Goal: Information Seeking & Learning: Learn about a topic

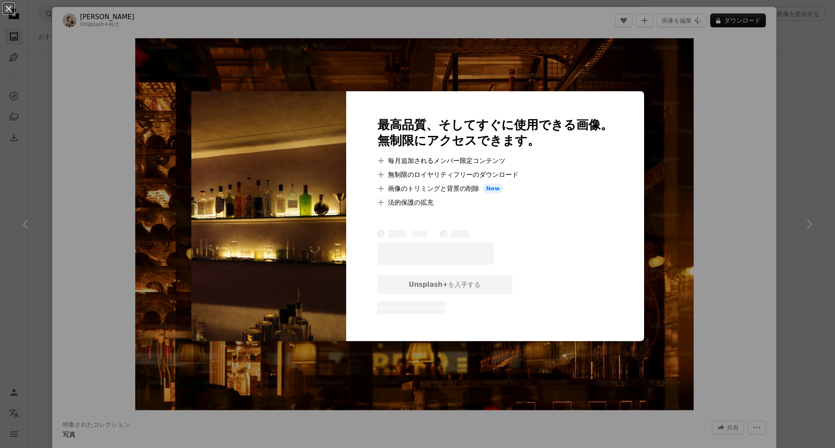
scroll to position [1714, 0]
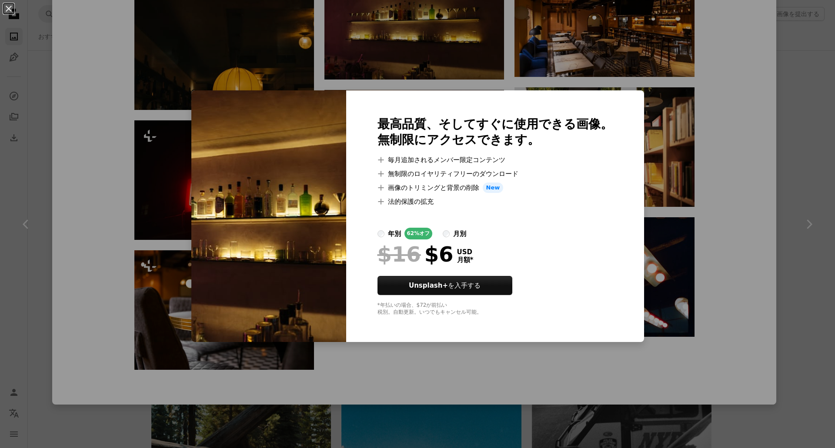
click at [301, 153] on img at bounding box center [268, 216] width 155 height 252
click at [375, 46] on div "An X shape 最高品質、そしてすぐに使用できる画像。 無制限にアクセスできます。 A plus sign 毎月追加されるメンバー限定コンテンツ A p…" at bounding box center [417, 224] width 835 height 448
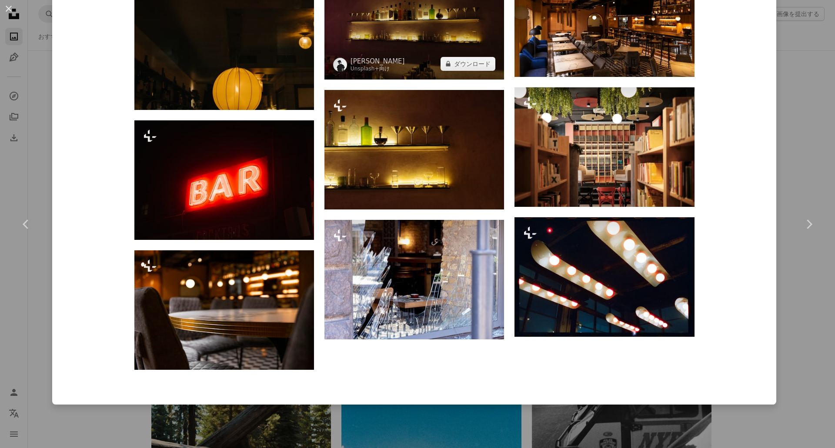
click at [375, 46] on img at bounding box center [414, 20] width 180 height 120
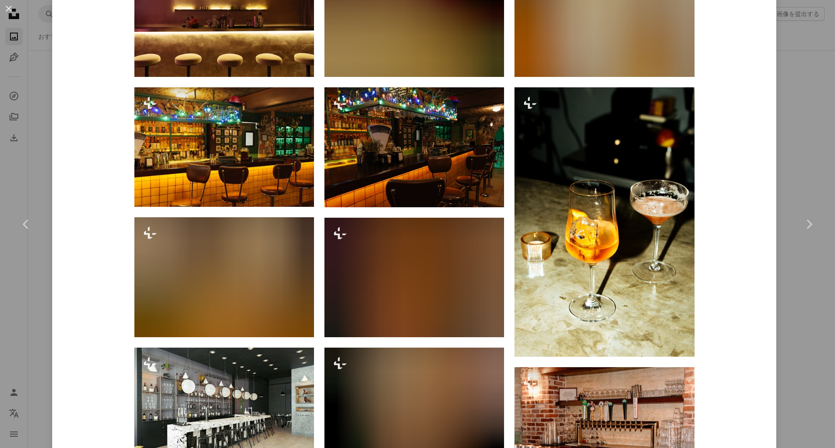
scroll to position [826, 0]
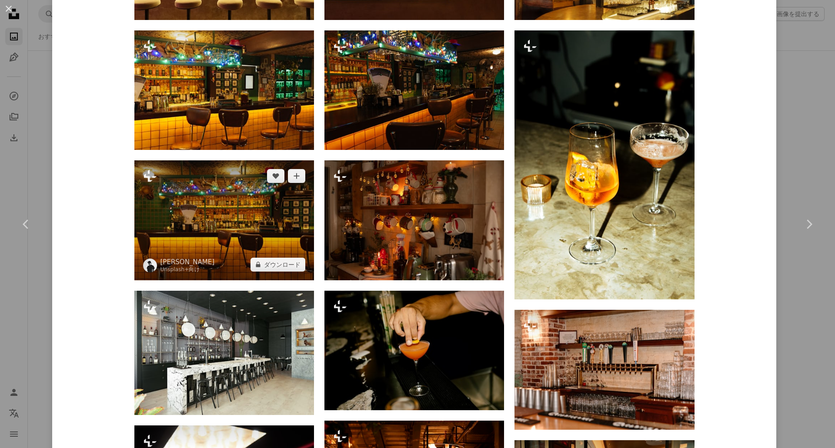
click at [186, 247] on img at bounding box center [224, 220] width 180 height 120
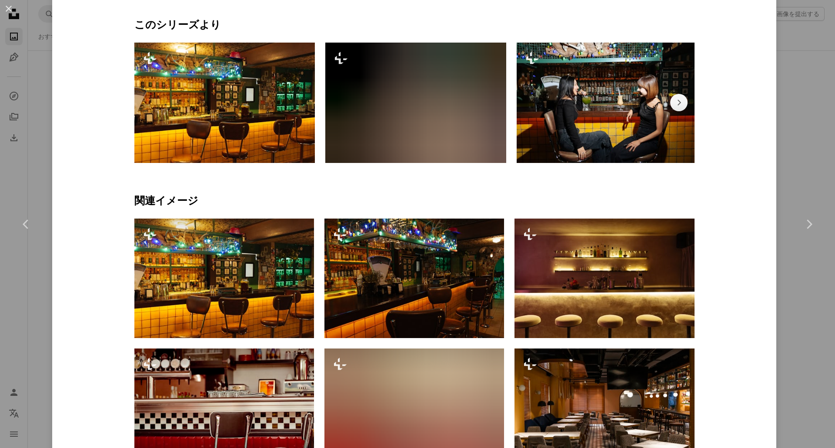
scroll to position [783, 0]
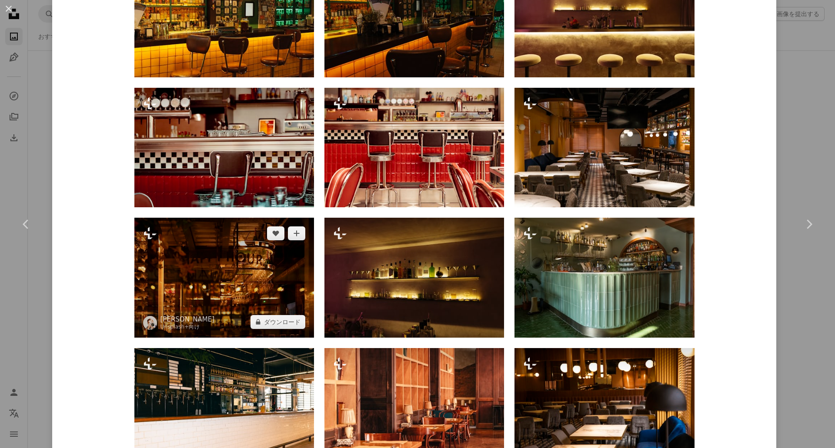
click at [235, 296] on img at bounding box center [224, 278] width 180 height 120
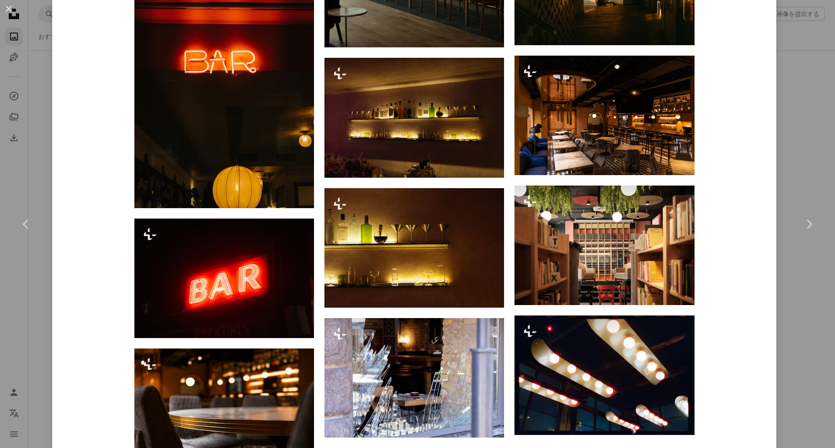
scroll to position [1714, 0]
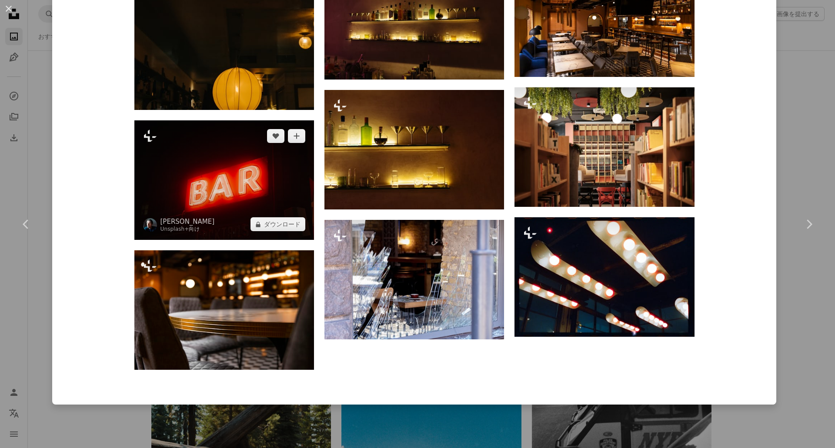
click at [238, 163] on img at bounding box center [224, 180] width 180 height 120
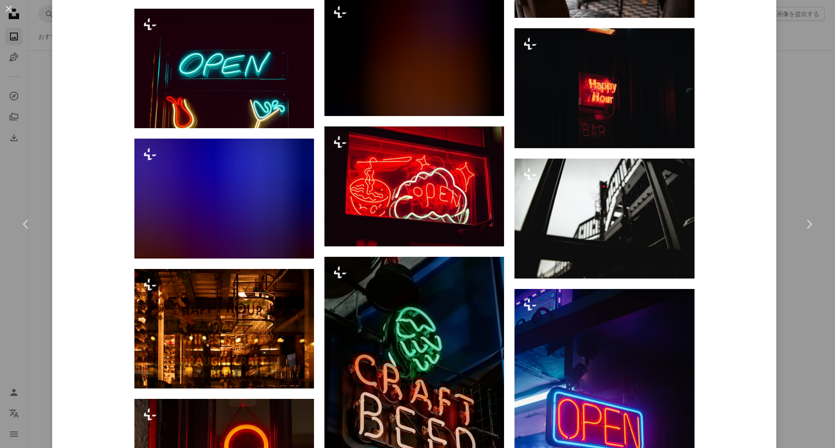
scroll to position [2522, 0]
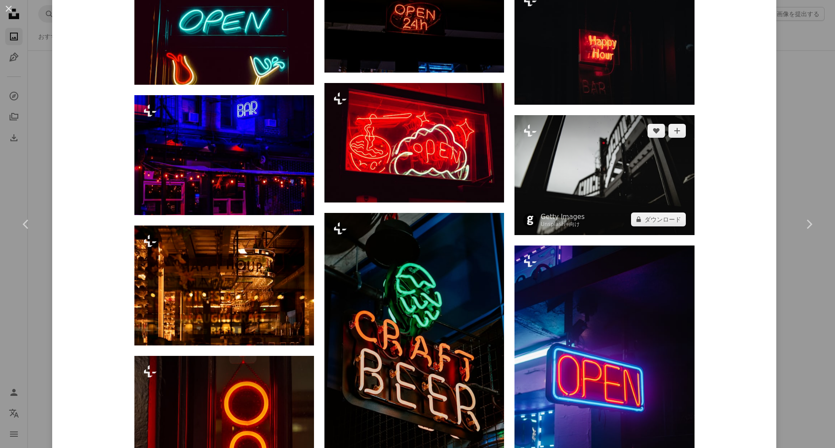
click at [625, 195] on img at bounding box center [604, 175] width 180 height 120
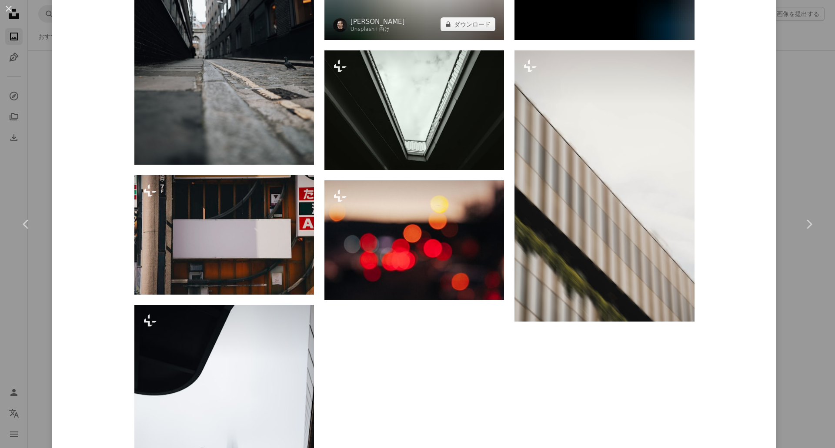
scroll to position [1000, 0]
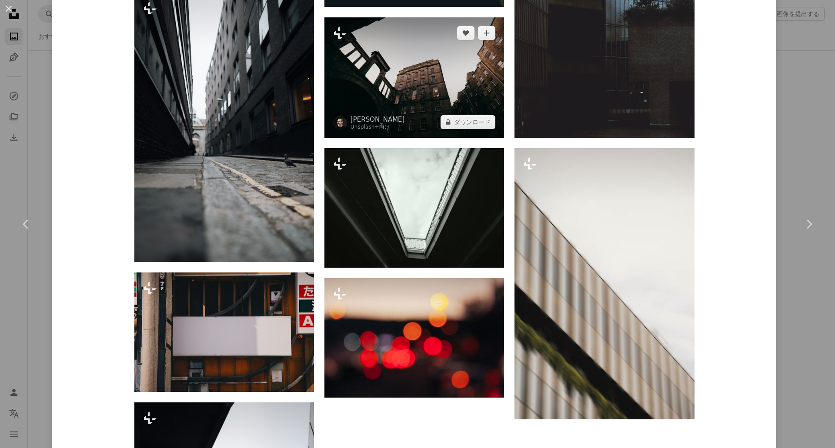
click at [402, 90] on img at bounding box center [414, 77] width 180 height 120
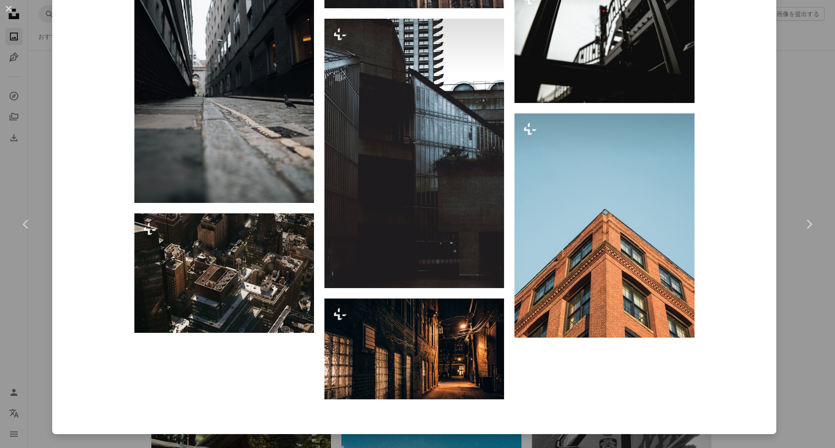
scroll to position [1680, 0]
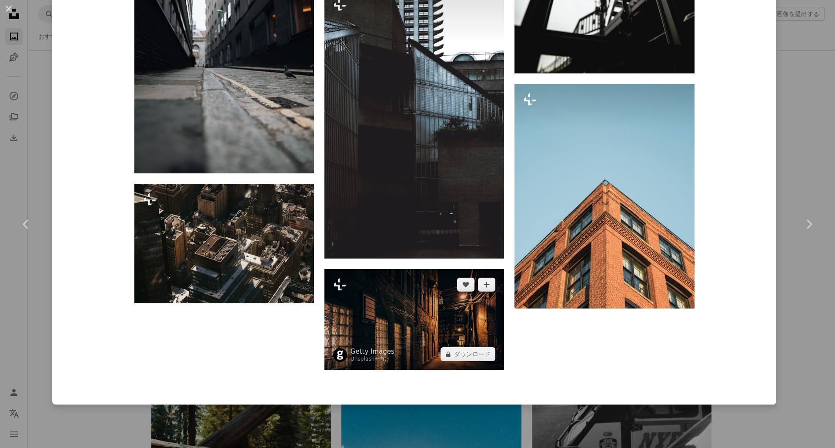
click at [386, 331] on img at bounding box center [414, 319] width 180 height 101
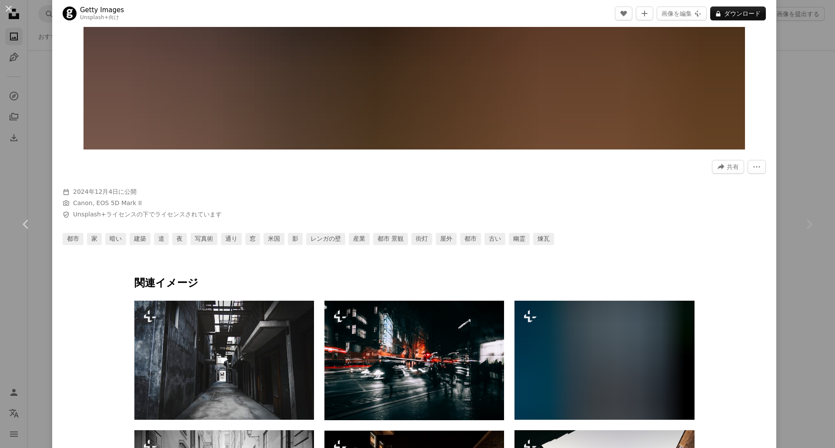
scroll to position [441, 0]
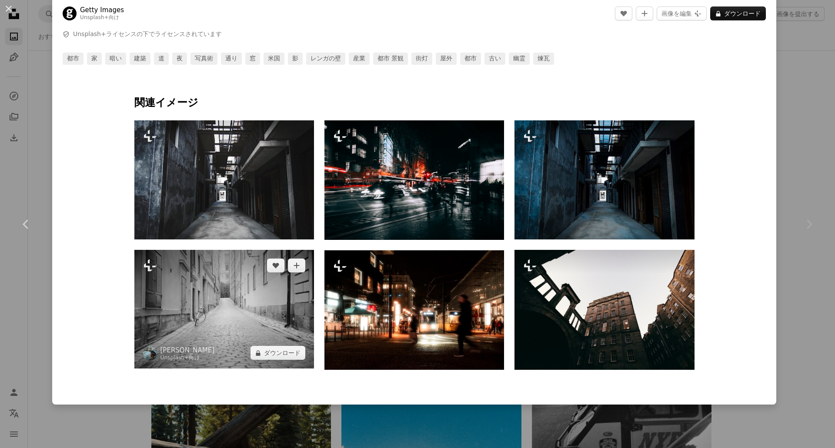
click at [216, 288] on img at bounding box center [224, 309] width 180 height 119
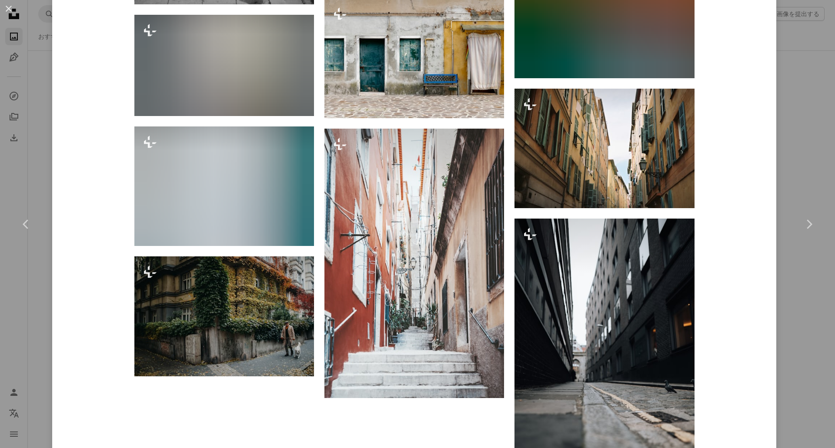
scroll to position [1454, 0]
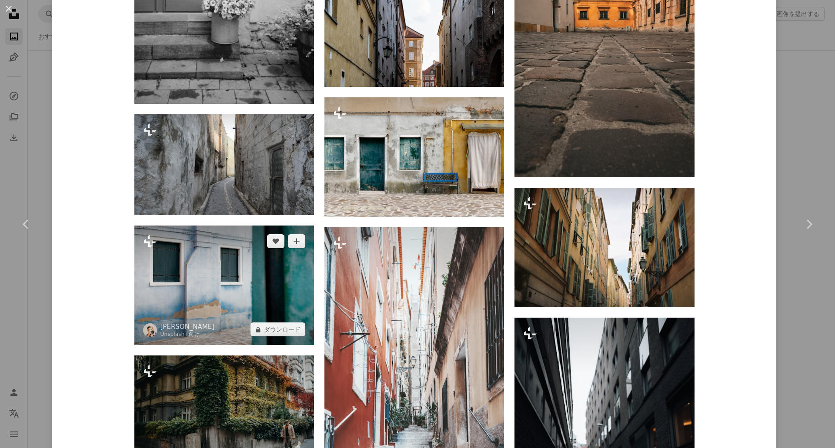
click at [224, 256] on img at bounding box center [224, 286] width 180 height 120
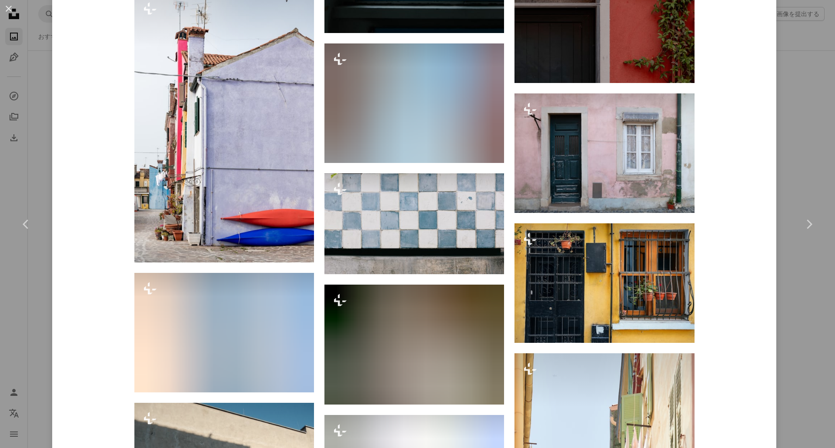
scroll to position [6624, 0]
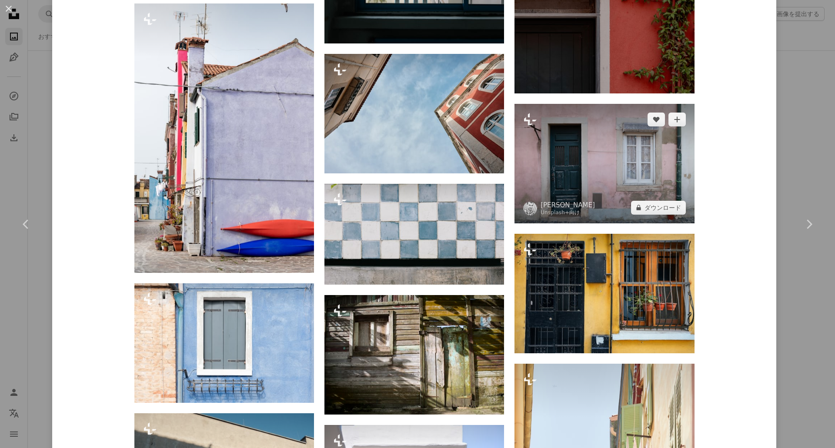
click at [620, 147] on img at bounding box center [604, 164] width 180 height 120
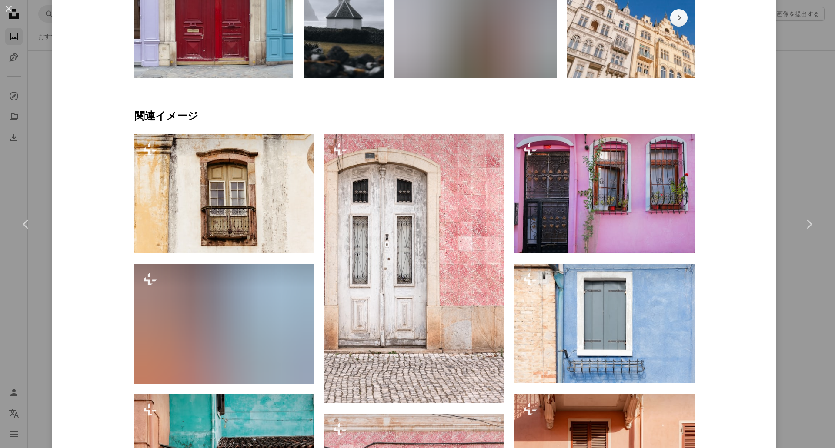
scroll to position [696, 0]
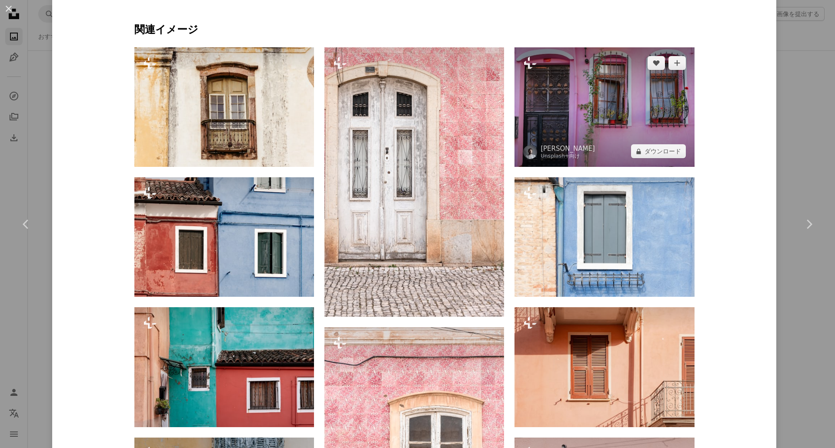
click at [630, 106] on img at bounding box center [604, 107] width 180 height 120
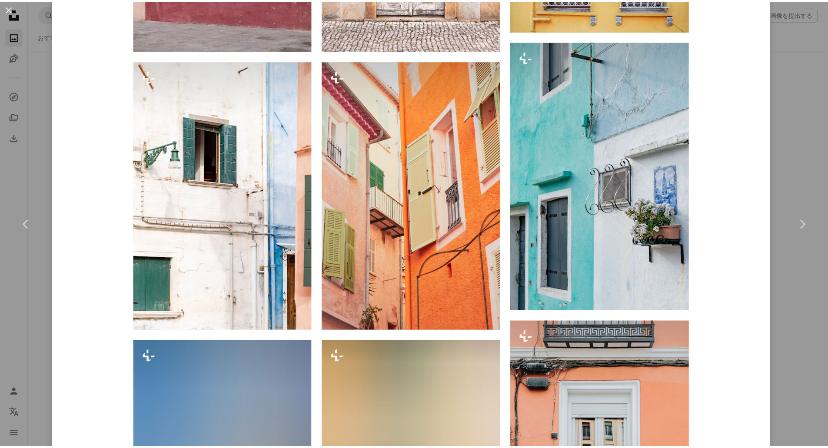
scroll to position [1304, 0]
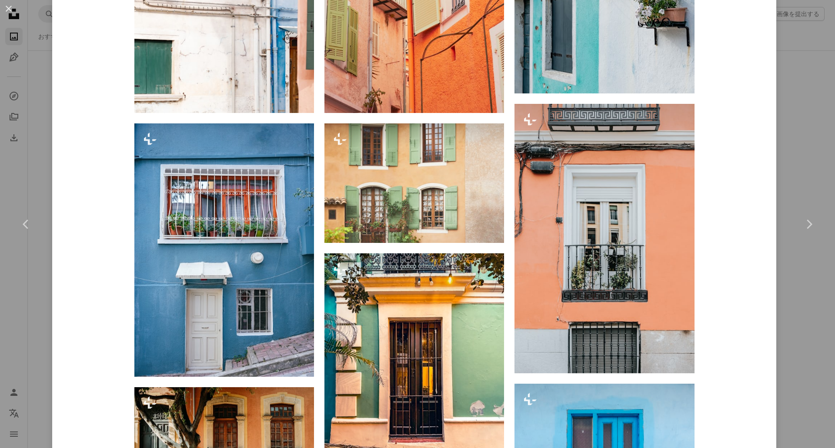
click at [10, 7] on button "An X shape" at bounding box center [8, 8] width 10 height 10
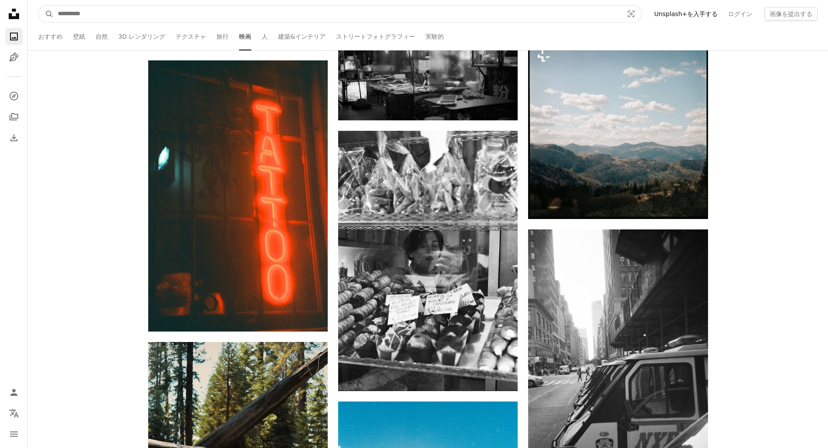
click at [87, 11] on input "サイト内でビジュアルを探す" at bounding box center [336, 14] width 567 height 17
type input "**"
click at [39, 6] on button "A magnifying glass" at bounding box center [46, 14] width 15 height 17
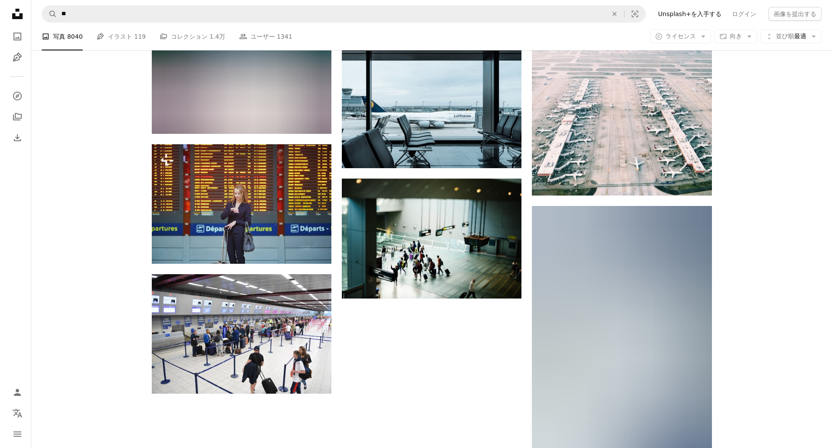
scroll to position [783, 0]
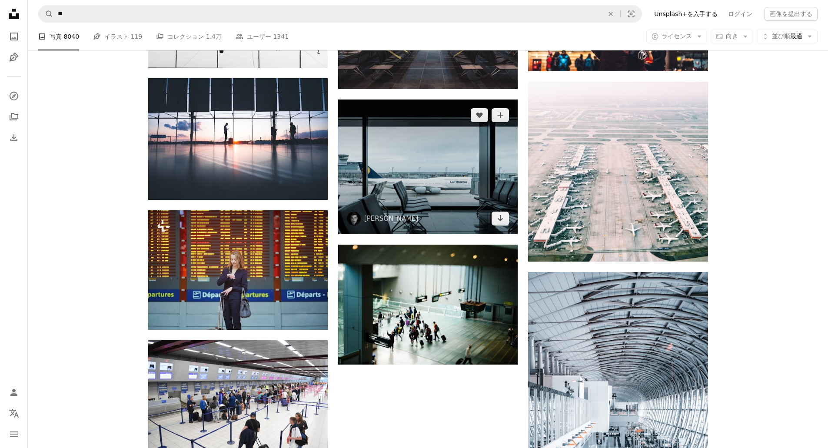
click at [444, 150] on img at bounding box center [428, 167] width 180 height 135
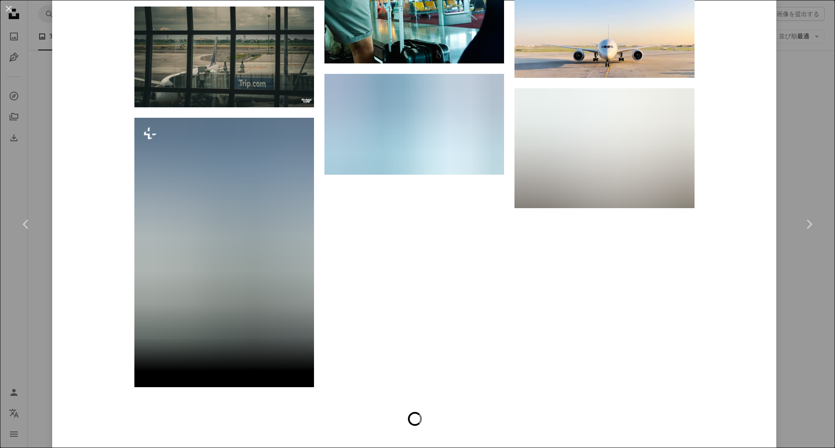
scroll to position [5239, 0]
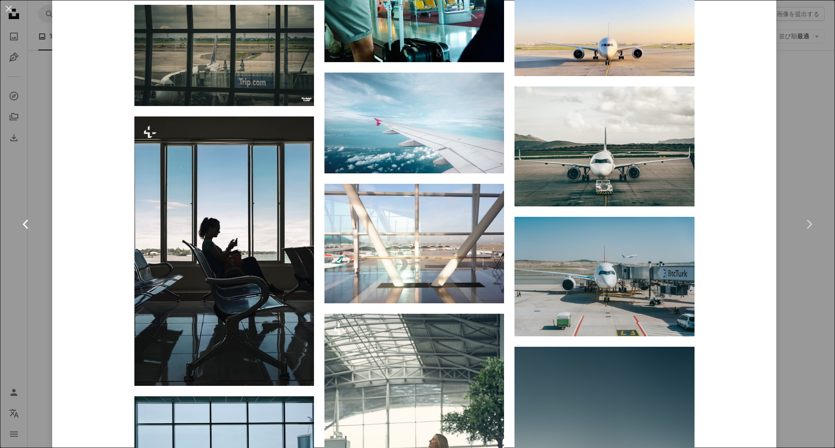
click at [22, 203] on link "Chevron left" at bounding box center [26, 224] width 52 height 83
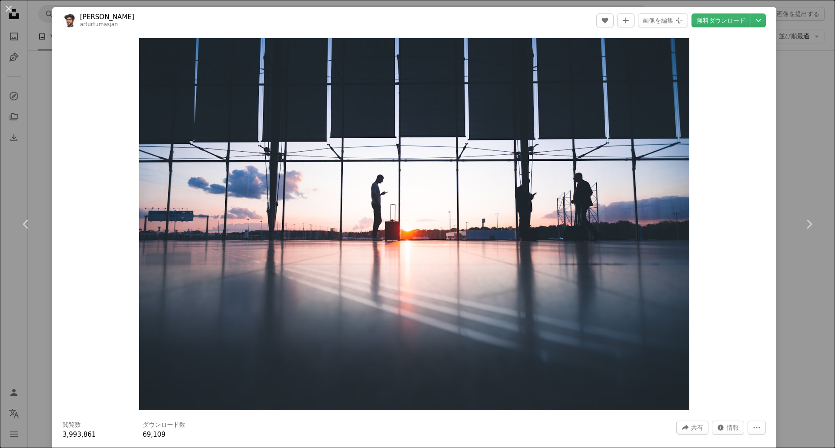
click at [11, 11] on button "An X shape" at bounding box center [8, 8] width 10 height 10
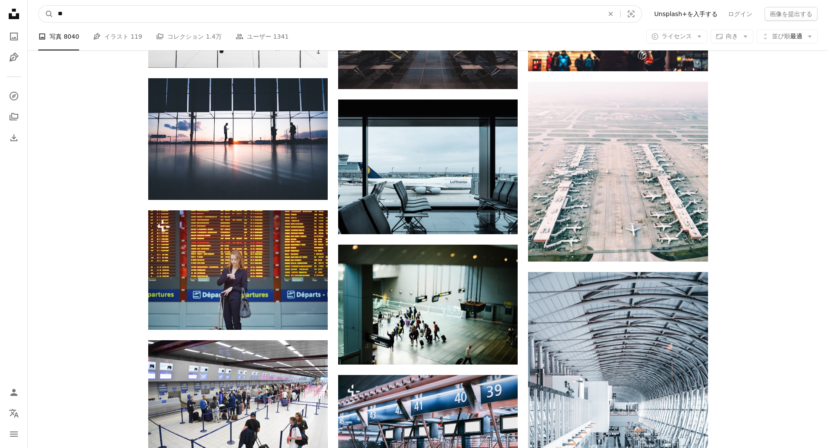
click at [82, 20] on input "**" at bounding box center [327, 14] width 548 height 17
type input "*"
type input "**"
click button "A magnifying glass" at bounding box center [46, 14] width 15 height 17
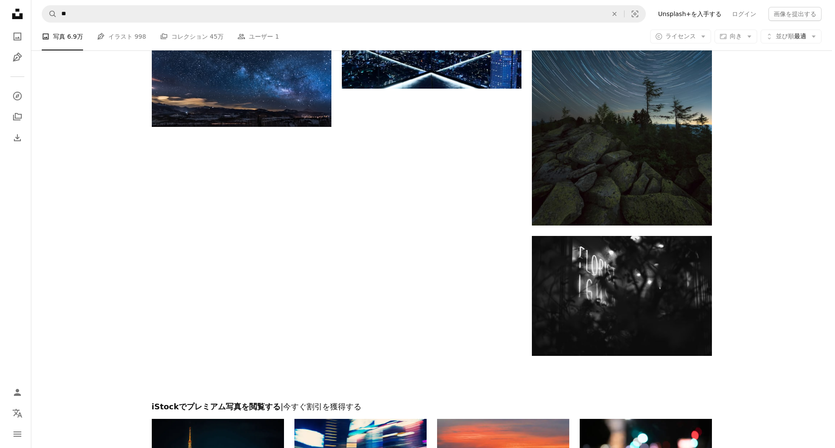
scroll to position [1261, 0]
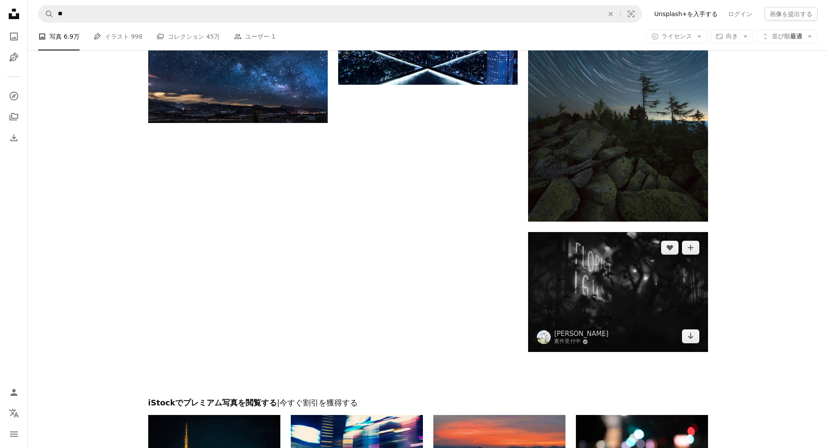
click at [631, 288] on img at bounding box center [618, 292] width 180 height 120
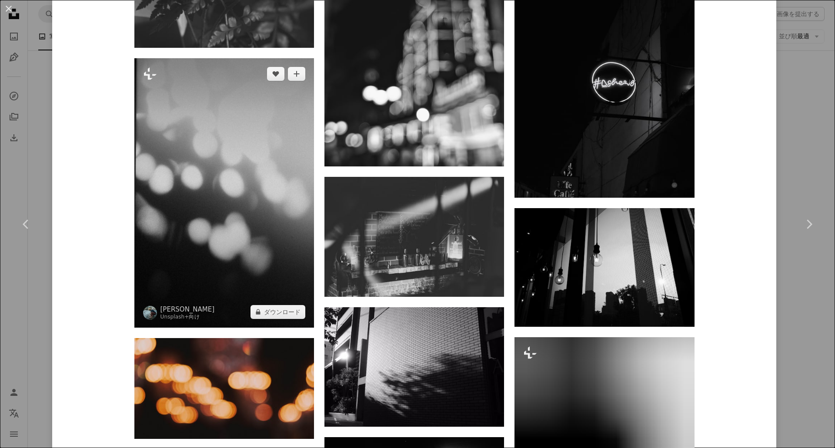
scroll to position [652, 0]
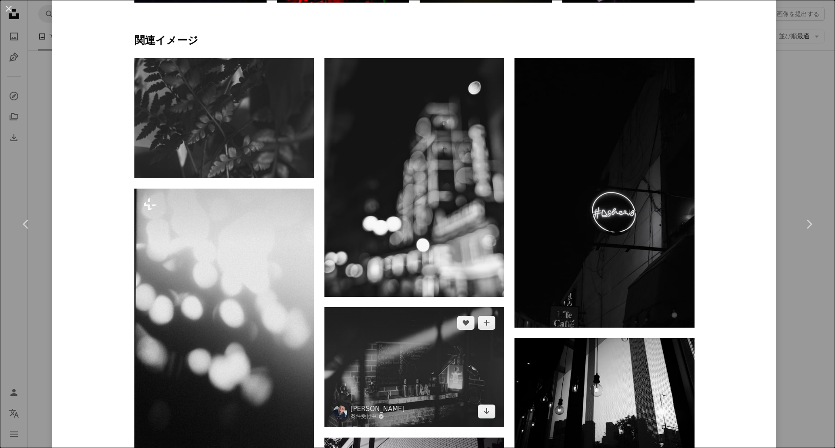
click at [434, 338] on img at bounding box center [414, 367] width 180 height 120
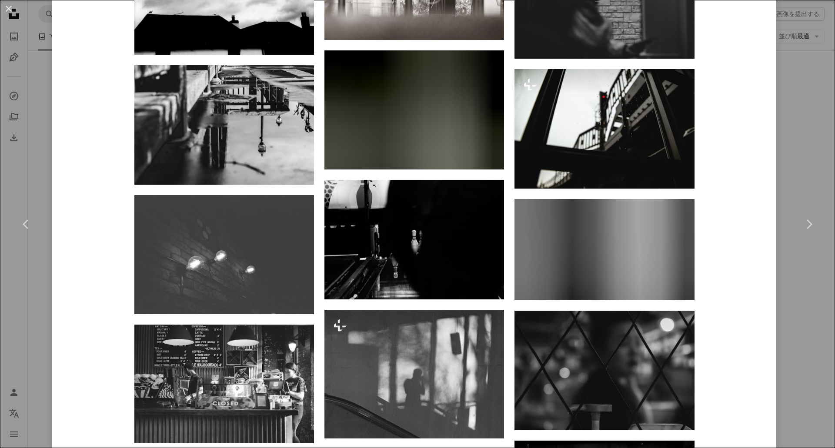
scroll to position [1250, 0]
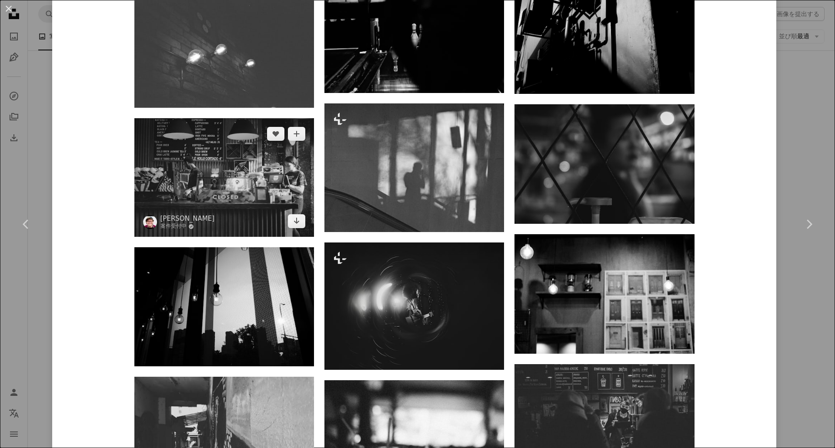
click at [163, 166] on img at bounding box center [224, 177] width 180 height 119
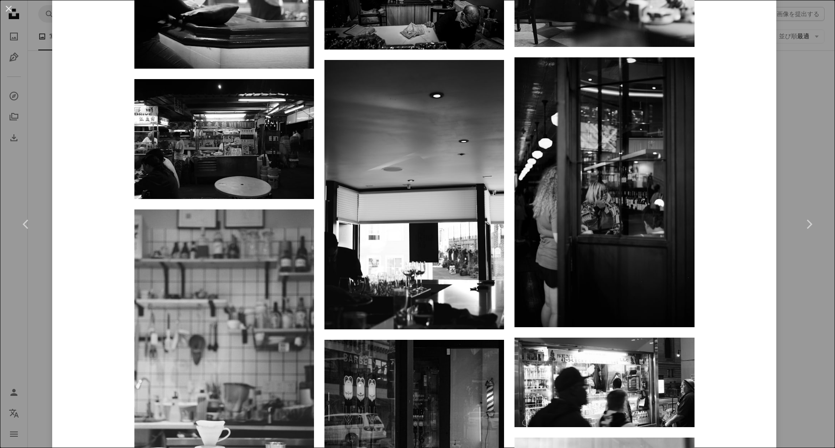
scroll to position [3261, 0]
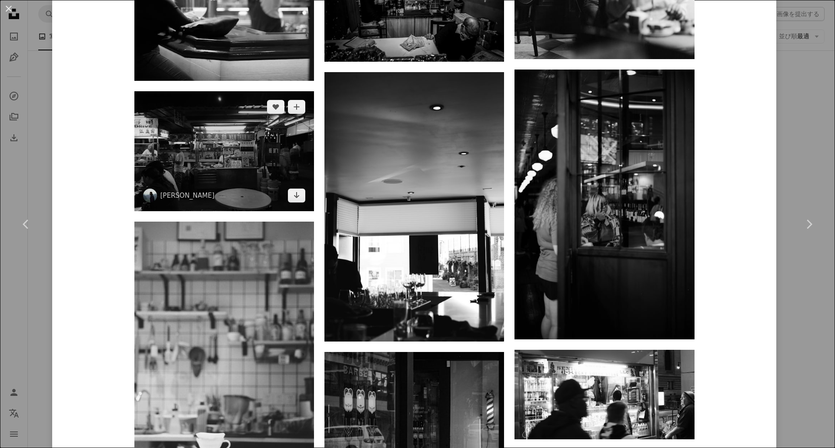
click at [219, 132] on img at bounding box center [224, 151] width 180 height 120
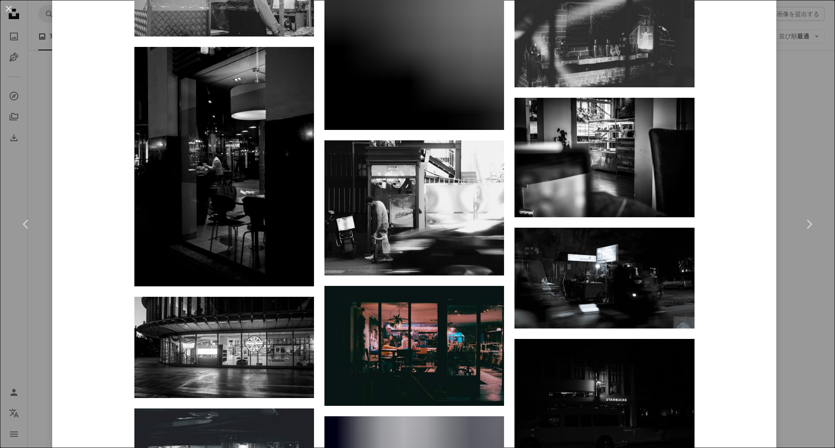
scroll to position [5079, 0]
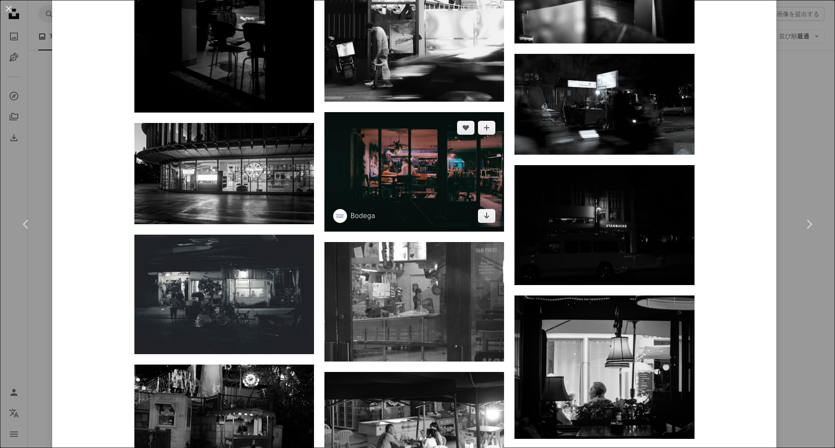
click at [409, 186] on img at bounding box center [414, 172] width 180 height 120
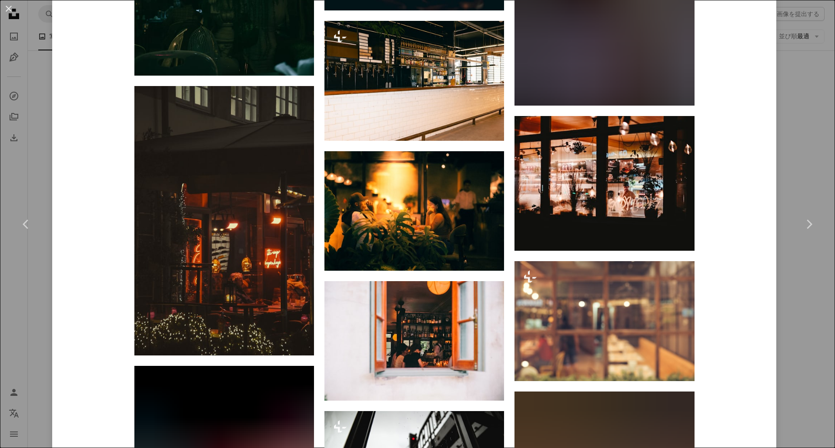
scroll to position [1522, 0]
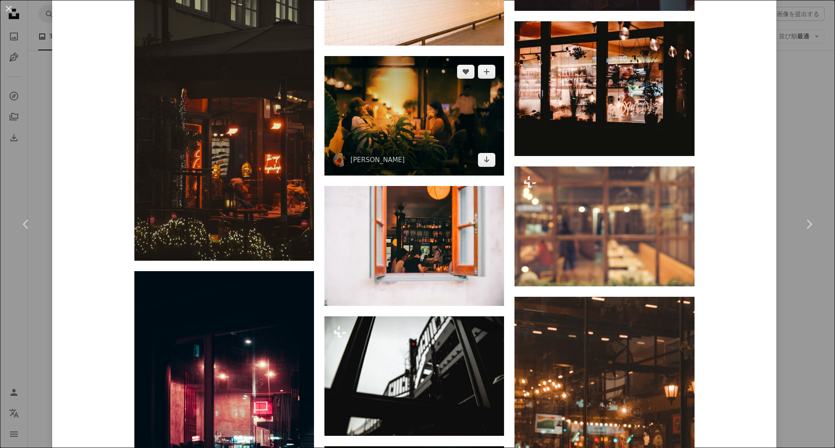
click at [450, 117] on img at bounding box center [414, 116] width 180 height 120
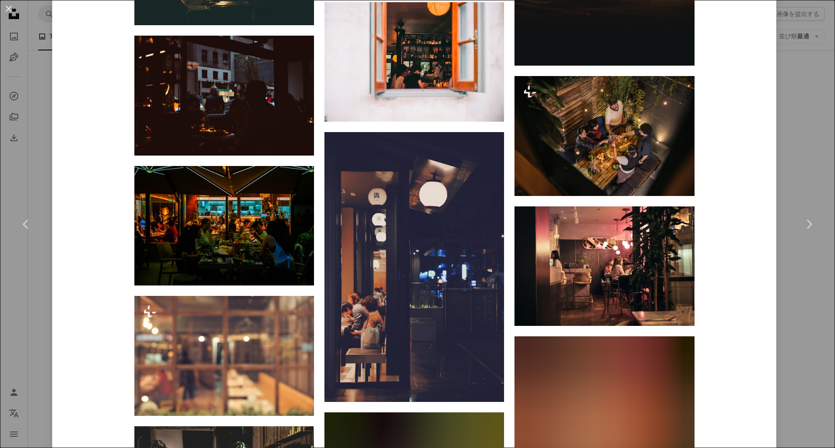
scroll to position [1174, 0]
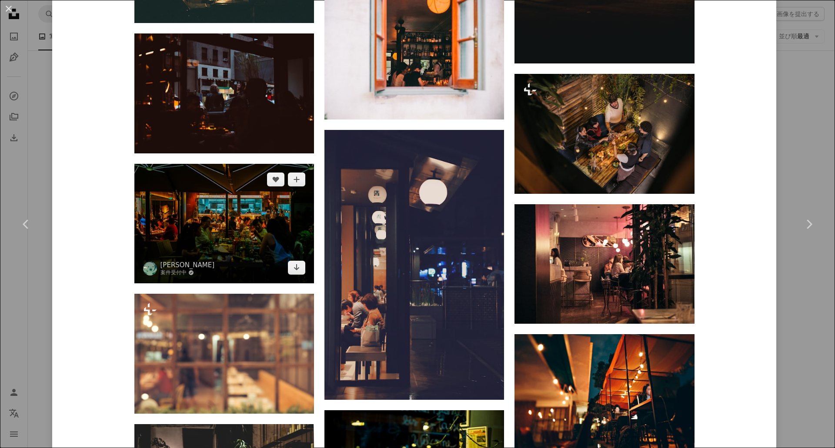
click at [253, 244] on img at bounding box center [224, 224] width 180 height 120
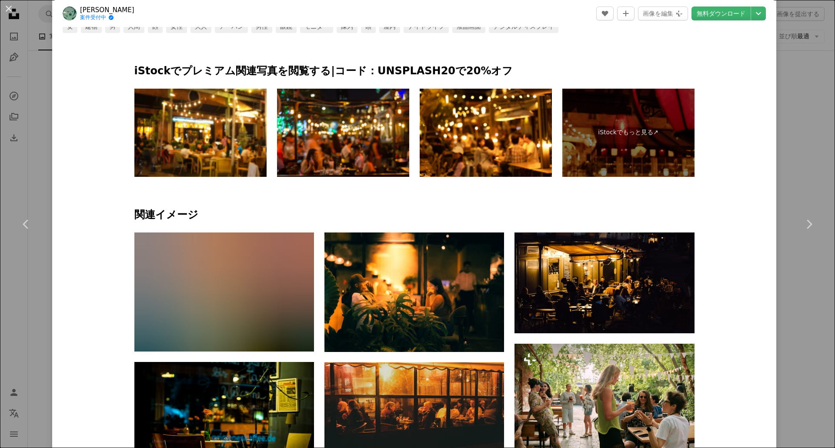
scroll to position [696, 0]
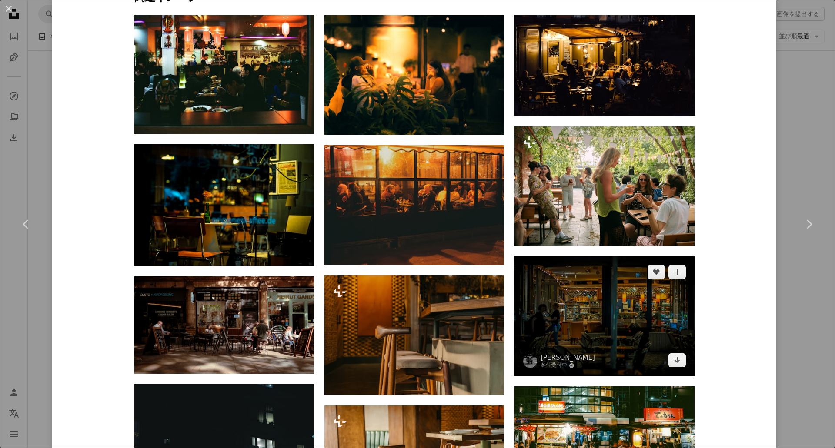
click at [622, 297] on img at bounding box center [604, 317] width 180 height 120
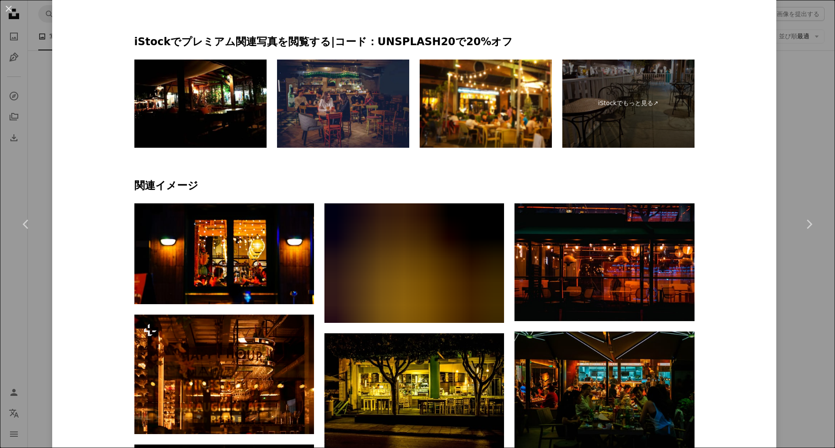
scroll to position [522, 0]
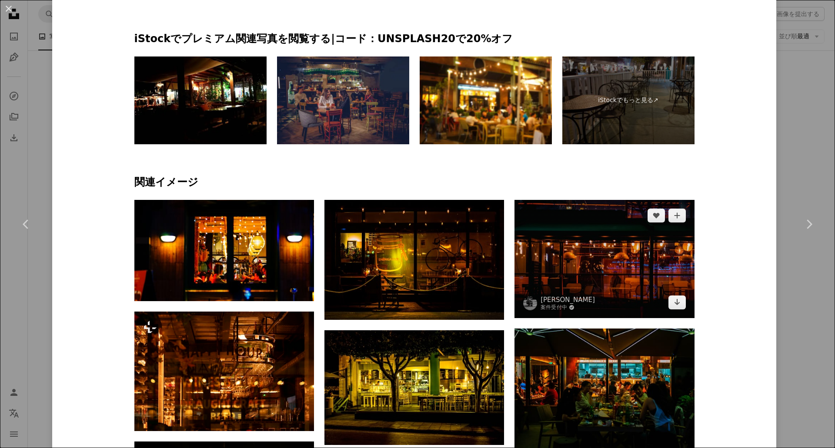
click at [613, 247] on img at bounding box center [604, 259] width 180 height 118
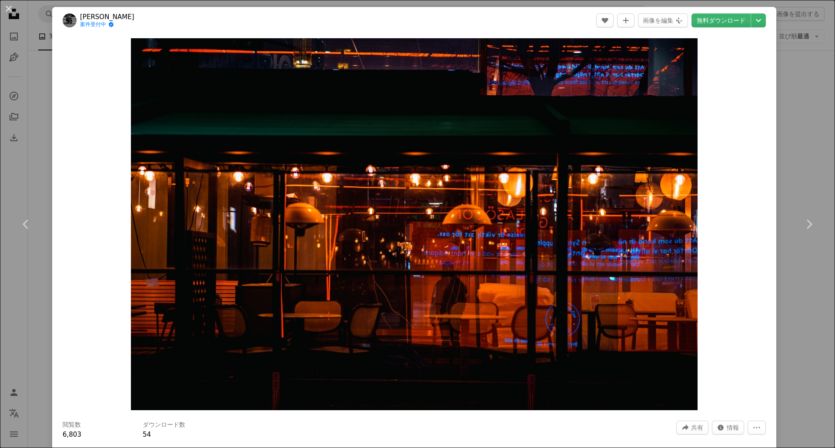
click at [722, 194] on div "Zoom in" at bounding box center [414, 224] width 724 height 381
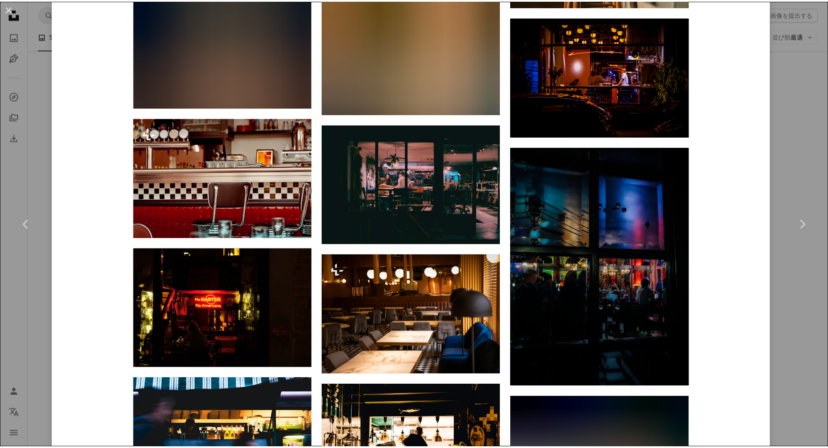
scroll to position [1380, 0]
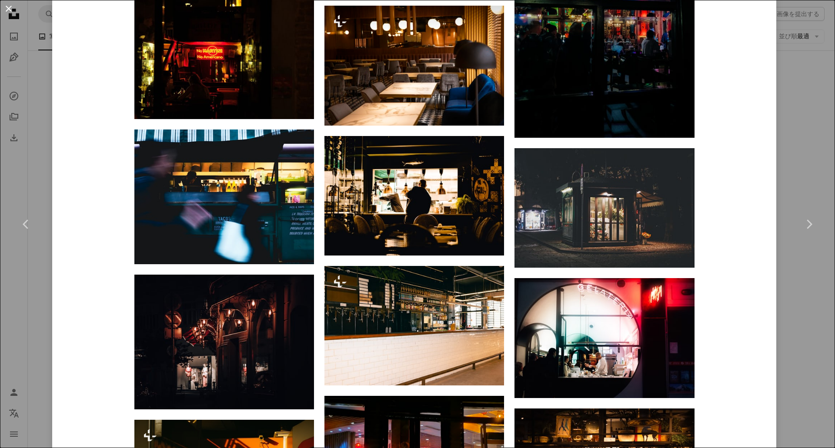
click at [3, 12] on button "An X shape" at bounding box center [8, 8] width 10 height 10
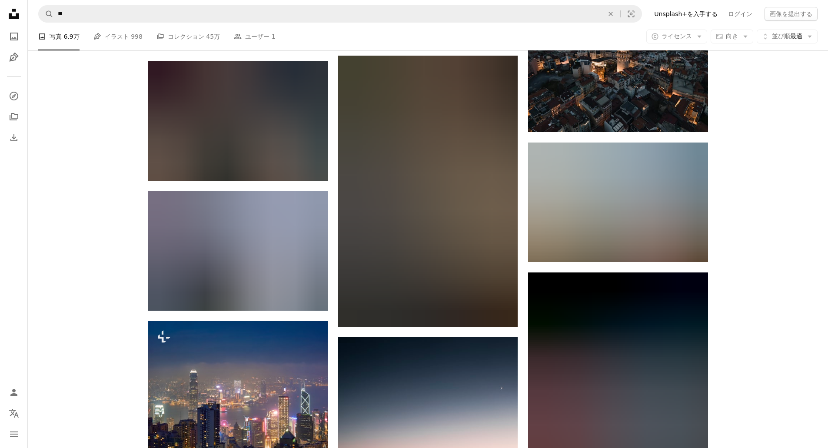
scroll to position [2087, 0]
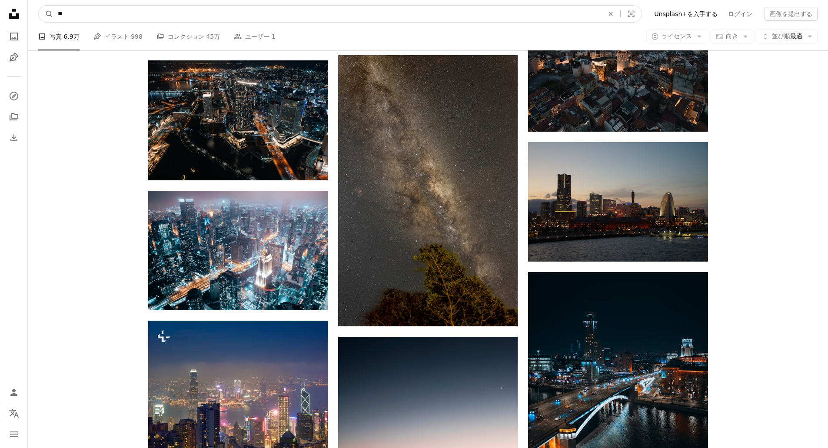
click at [167, 16] on input "**" at bounding box center [327, 14] width 548 height 17
type input "*"
type input "***"
click button "A magnifying glass" at bounding box center [46, 14] width 15 height 17
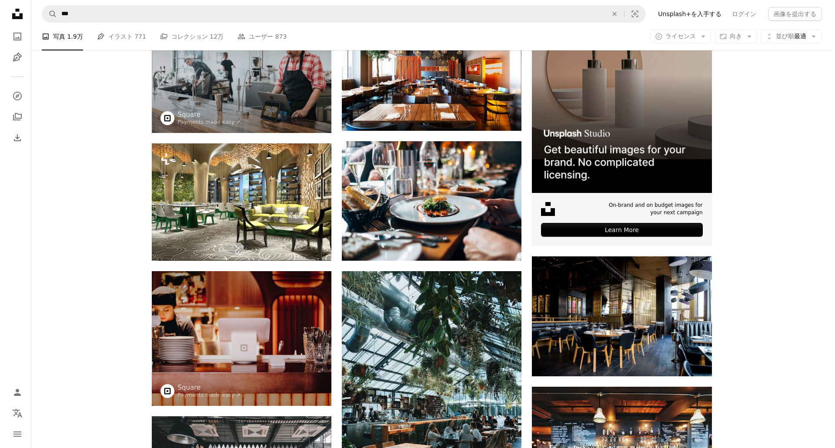
scroll to position [435, 0]
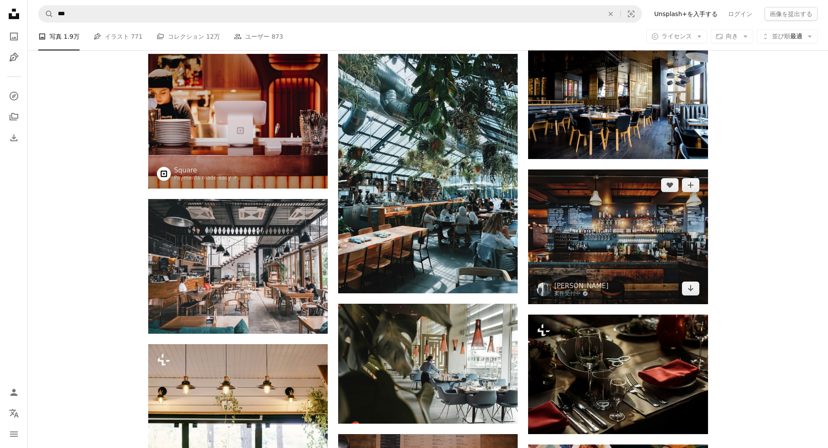
click at [639, 235] on img at bounding box center [618, 237] width 180 height 135
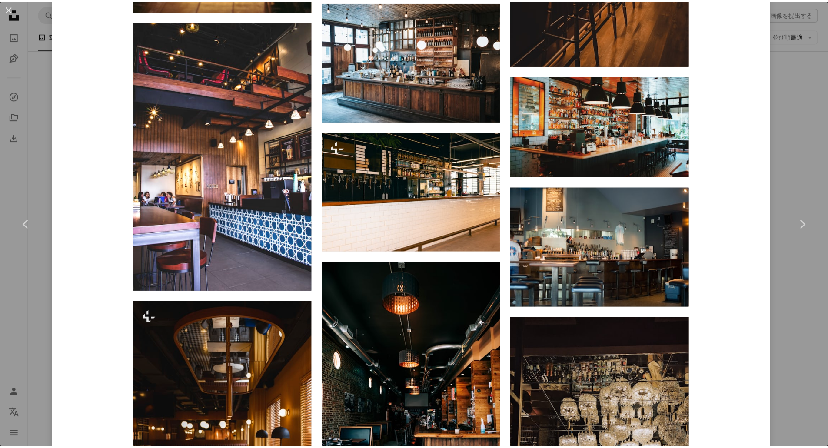
scroll to position [1087, 0]
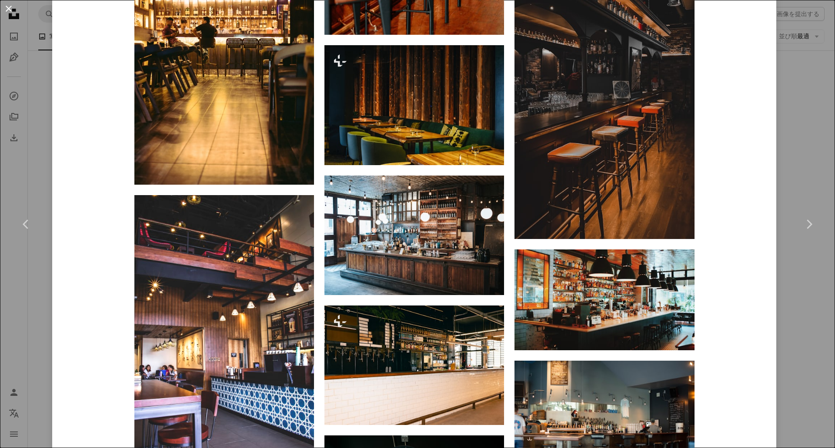
click at [7, 4] on button "An X shape" at bounding box center [8, 8] width 10 height 10
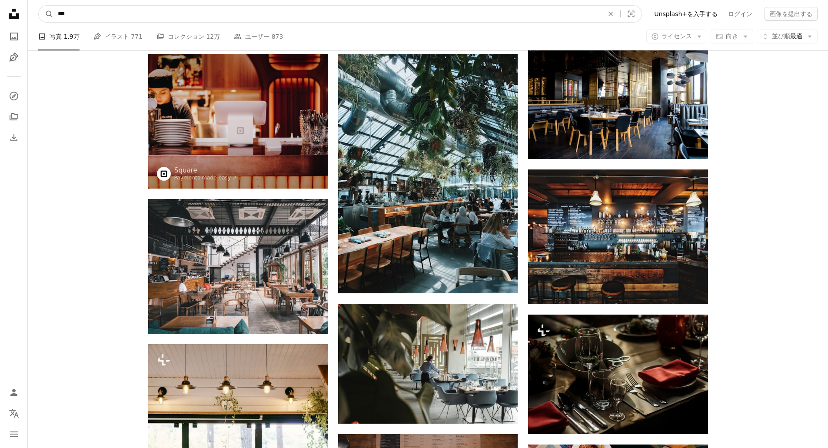
click at [109, 15] on input "***" at bounding box center [327, 14] width 548 height 17
type input "*"
type input "**"
click button "A magnifying glass" at bounding box center [46, 14] width 15 height 17
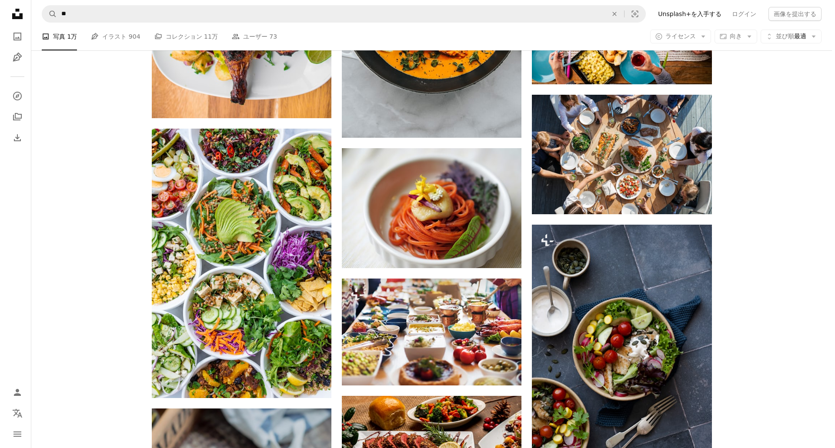
scroll to position [783, 0]
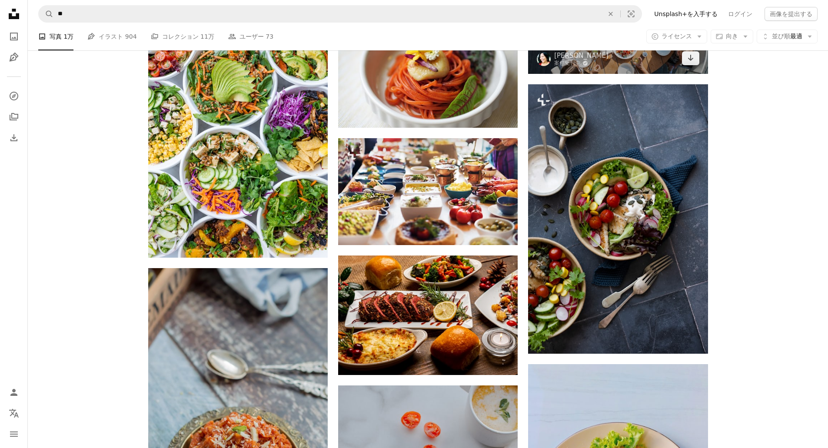
click at [574, 67] on img at bounding box center [618, 14] width 180 height 120
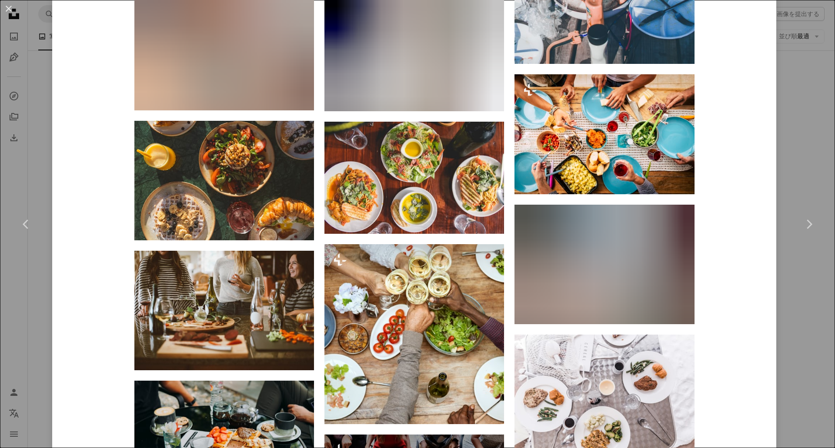
scroll to position [2672, 0]
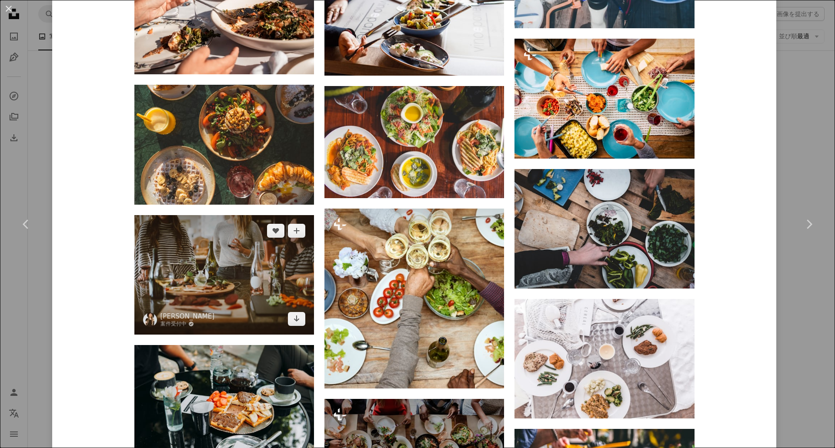
click at [224, 265] on img at bounding box center [224, 275] width 180 height 120
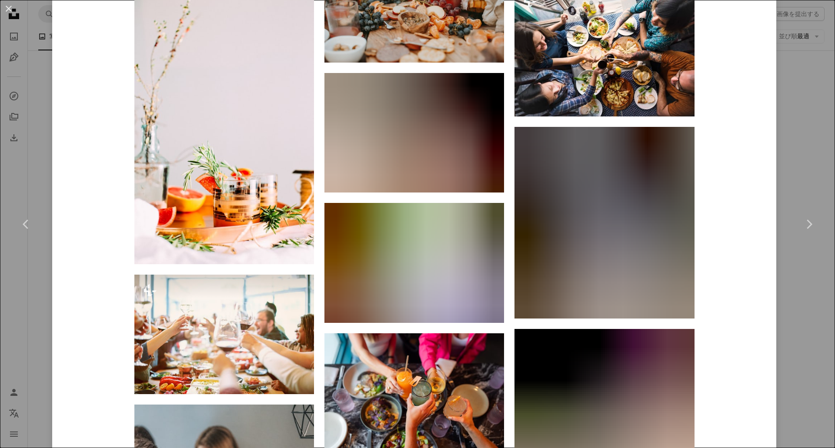
scroll to position [4716, 0]
